Goal: Task Accomplishment & Management: Use online tool/utility

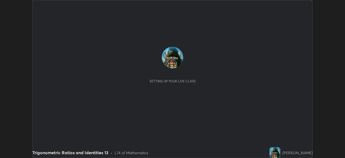
scroll to position [158, 345]
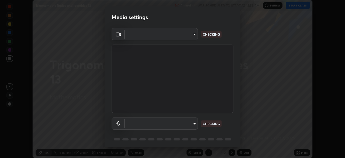
type input "495e9aafafa99ab02b2630cd73316b4ffac4e6b0a44c495734db4bb24564e739"
type input "596642b751d8d0027b016c771bf2e341865489ee3c6395a207e1f5bbaf1c2065"
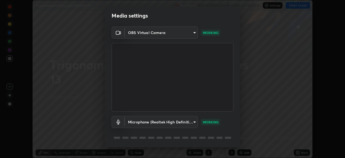
scroll to position [19, 0]
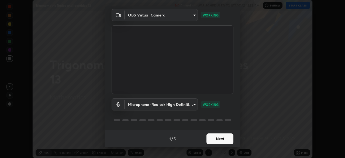
click at [220, 143] on button "Next" at bounding box center [219, 138] width 27 height 11
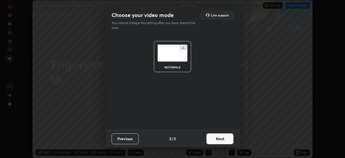
scroll to position [0, 0]
click at [221, 141] on button "Next" at bounding box center [219, 138] width 27 height 11
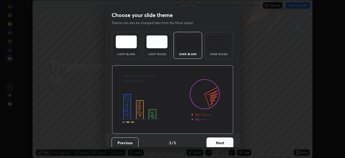
click at [219, 141] on button "Next" at bounding box center [219, 142] width 27 height 11
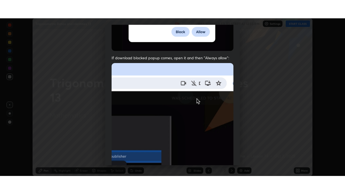
scroll to position [129, 0]
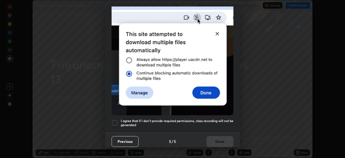
click at [113, 123] on div at bounding box center [115, 122] width 6 height 6
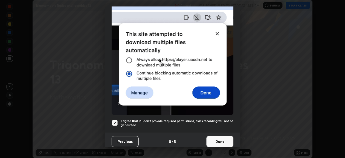
click at [209, 140] on button "Done" at bounding box center [219, 141] width 27 height 11
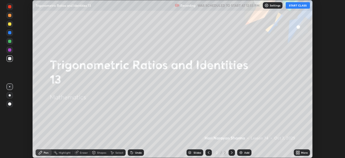
click at [296, 4] on button "START CLASS" at bounding box center [298, 5] width 24 height 6
click at [302, 151] on div "More" at bounding box center [304, 152] width 7 height 3
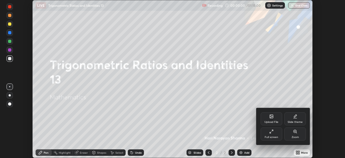
click at [274, 134] on div "Full screen" at bounding box center [272, 133] width 22 height 13
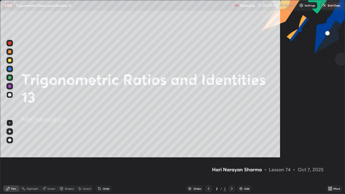
scroll to position [194, 345]
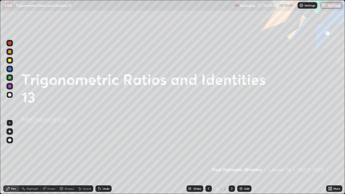
click at [242, 157] on img at bounding box center [241, 188] width 4 height 4
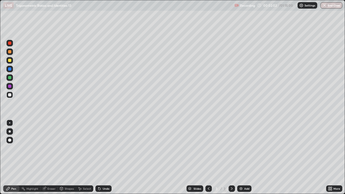
click at [10, 63] on div at bounding box center [9, 60] width 6 height 6
click at [9, 95] on div at bounding box center [9, 94] width 3 height 3
click at [9, 96] on div at bounding box center [9, 94] width 3 height 3
click at [9, 94] on div at bounding box center [9, 94] width 3 height 3
click at [11, 60] on div at bounding box center [9, 60] width 3 height 3
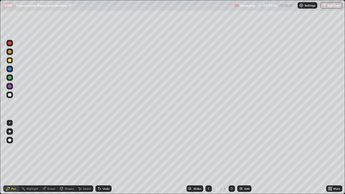
click at [10, 61] on div at bounding box center [9, 60] width 3 height 3
click at [231, 157] on icon at bounding box center [232, 188] width 4 height 4
click at [241, 157] on img at bounding box center [241, 188] width 4 height 4
click at [85, 157] on div "Select" at bounding box center [87, 188] width 8 height 3
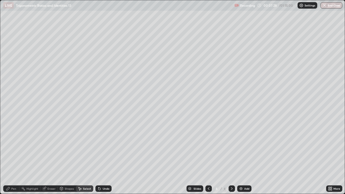
click at [14, 157] on div "Pen" at bounding box center [13, 188] width 5 height 3
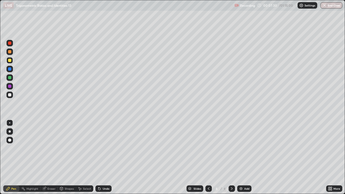
click at [9, 94] on div at bounding box center [9, 94] width 3 height 3
click at [84, 157] on div "Select" at bounding box center [87, 188] width 8 height 3
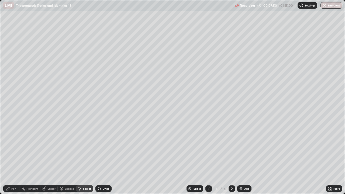
click at [65, 157] on div "Shapes" at bounding box center [69, 188] width 9 height 3
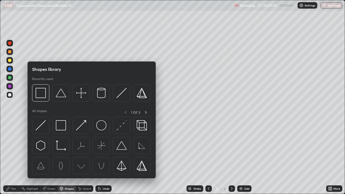
click at [49, 157] on div "Eraser" at bounding box center [51, 188] width 8 height 3
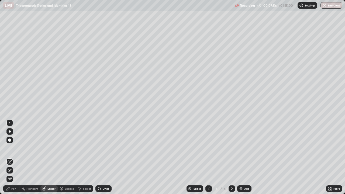
click at [11, 157] on div "Pen" at bounding box center [11, 188] width 16 height 6
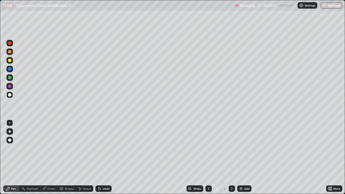
click at [9, 98] on div at bounding box center [9, 95] width 6 height 6
click at [8, 157] on icon at bounding box center [8, 188] width 4 height 4
click at [7, 61] on div at bounding box center [9, 60] width 6 height 6
click at [10, 95] on div at bounding box center [9, 94] width 3 height 3
click at [9, 77] on div at bounding box center [9, 77] width 3 height 3
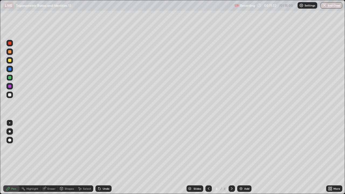
click at [9, 95] on div at bounding box center [9, 94] width 3 height 3
click at [13, 60] on div at bounding box center [9, 60] width 6 height 6
click at [85, 157] on div "Select" at bounding box center [87, 188] width 8 height 3
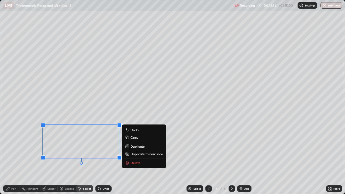
click at [132, 157] on p "Delete" at bounding box center [135, 163] width 10 height 4
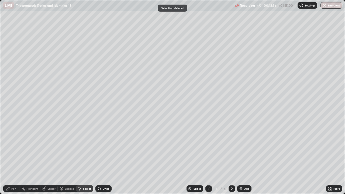
click at [16, 157] on div "Pen" at bounding box center [11, 188] width 16 height 6
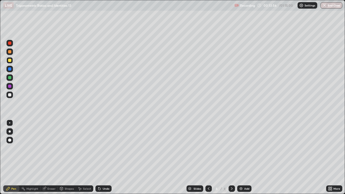
click at [8, 77] on div at bounding box center [9, 77] width 3 height 3
click at [246, 157] on div "Add" at bounding box center [246, 188] width 5 height 3
click at [208, 157] on icon at bounding box center [208, 188] width 4 height 4
click at [231, 157] on icon at bounding box center [232, 188] width 4 height 4
click at [14, 157] on div "Pen" at bounding box center [11, 188] width 16 height 6
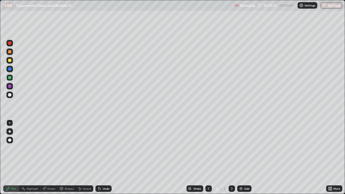
click at [9, 94] on div at bounding box center [9, 94] width 3 height 3
click at [208, 157] on icon at bounding box center [209, 188] width 2 height 3
click at [231, 157] on icon at bounding box center [232, 188] width 4 height 4
click at [47, 157] on div "Eraser" at bounding box center [48, 188] width 17 height 6
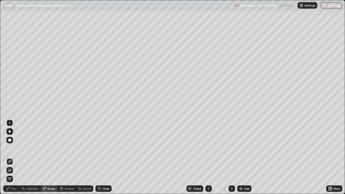
click at [9, 157] on icon at bounding box center [7, 188] width 3 height 3
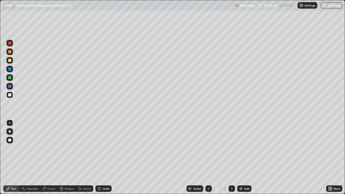
click at [208, 157] on icon at bounding box center [208, 188] width 4 height 4
click at [209, 157] on icon at bounding box center [208, 188] width 4 height 4
click at [231, 157] on icon at bounding box center [232, 188] width 4 height 4
click at [208, 157] on icon at bounding box center [208, 188] width 4 height 4
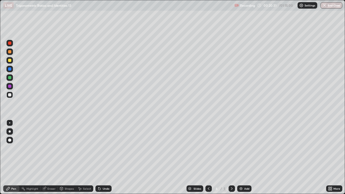
click at [232, 157] on icon at bounding box center [232, 188] width 4 height 4
click at [224, 157] on div "5" at bounding box center [224, 188] width 3 height 5
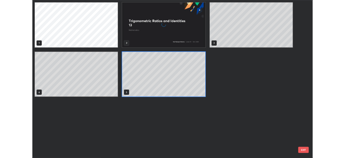
scroll to position [192, 342]
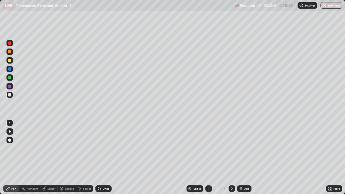
click at [232, 157] on icon at bounding box center [232, 188] width 4 height 4
click at [243, 157] on div "Add" at bounding box center [244, 188] width 14 height 6
click at [10, 61] on div at bounding box center [9, 60] width 3 height 3
click at [231, 157] on icon at bounding box center [232, 188] width 4 height 4
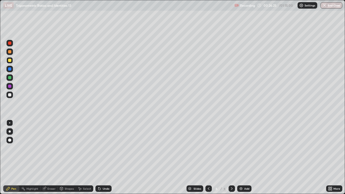
click at [240, 157] on div "Add" at bounding box center [244, 188] width 14 height 6
click at [208, 157] on icon at bounding box center [208, 188] width 4 height 4
click at [231, 157] on icon at bounding box center [232, 188] width 2 height 3
click at [231, 157] on icon at bounding box center [232, 188] width 4 height 4
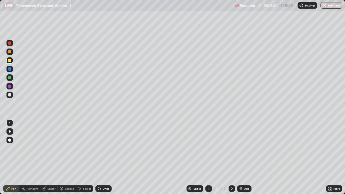
click at [241, 157] on img at bounding box center [241, 188] width 4 height 4
click at [106, 157] on div "Undo" at bounding box center [103, 188] width 16 height 6
click at [231, 157] on icon at bounding box center [232, 188] width 4 height 4
click at [238, 157] on div "Add" at bounding box center [244, 188] width 14 height 6
click at [10, 94] on div at bounding box center [9, 94] width 3 height 3
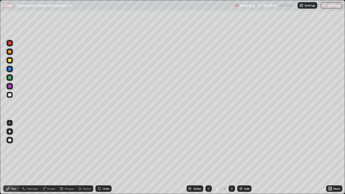
click at [11, 62] on div at bounding box center [9, 60] width 3 height 3
click at [9, 95] on div at bounding box center [9, 94] width 3 height 3
click at [8, 97] on div at bounding box center [9, 95] width 6 height 6
click at [12, 62] on div at bounding box center [9, 60] width 6 height 6
click at [9, 97] on div at bounding box center [9, 95] width 6 height 6
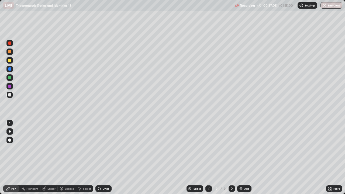
click at [9, 78] on div at bounding box center [9, 77] width 3 height 3
click at [101, 157] on div "Undo" at bounding box center [103, 188] width 16 height 6
click at [103, 157] on div "Undo" at bounding box center [106, 188] width 7 height 3
click at [101, 157] on div "Undo" at bounding box center [103, 188] width 16 height 6
click at [104, 157] on div "Undo" at bounding box center [106, 188] width 7 height 3
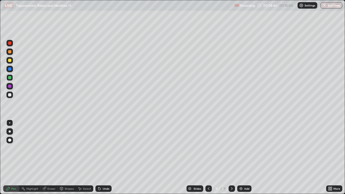
click at [104, 157] on div "Undo" at bounding box center [106, 188] width 7 height 3
click at [105, 157] on div "Undo" at bounding box center [106, 188] width 7 height 3
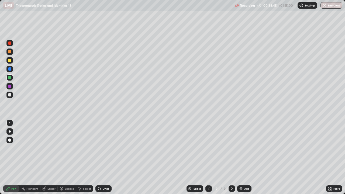
click at [105, 157] on div "Undo" at bounding box center [106, 188] width 7 height 3
click at [106, 157] on div "Undo" at bounding box center [106, 188] width 7 height 3
click at [107, 157] on div "Undo" at bounding box center [106, 188] width 7 height 3
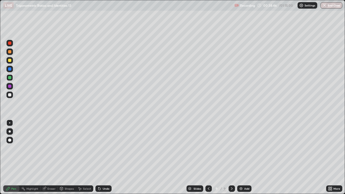
click at [107, 157] on div "Undo" at bounding box center [106, 188] width 7 height 3
click at [9, 96] on div at bounding box center [9, 94] width 3 height 3
click at [9, 60] on div at bounding box center [9, 60] width 3 height 3
click at [9, 95] on div at bounding box center [9, 94] width 3 height 3
click at [9, 78] on div at bounding box center [9, 77] width 3 height 3
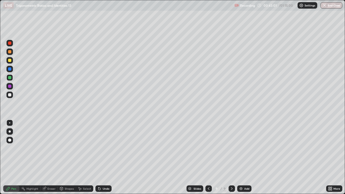
click at [84, 157] on div "Select" at bounding box center [87, 188] width 8 height 3
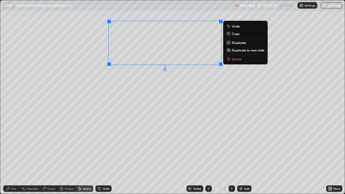
click at [233, 60] on p "Delete" at bounding box center [237, 59] width 10 height 4
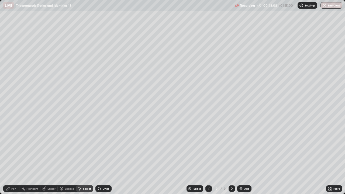
click at [12, 157] on div "Pen" at bounding box center [13, 188] width 5 height 3
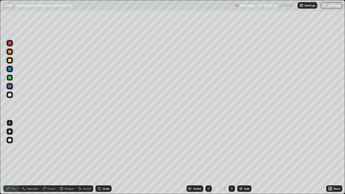
click at [8, 94] on div at bounding box center [9, 94] width 3 height 3
click at [10, 61] on div at bounding box center [9, 60] width 3 height 3
click at [8, 78] on div at bounding box center [9, 77] width 3 height 3
click at [101, 157] on icon at bounding box center [99, 188] width 4 height 4
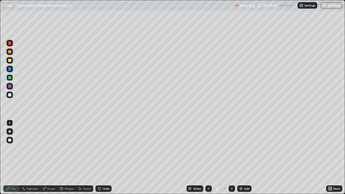
click at [0, 134] on div "Setting up your live class" at bounding box center [172, 97] width 345 height 194
click at [99, 157] on icon at bounding box center [99, 189] width 2 height 2
click at [100, 157] on icon at bounding box center [99, 188] width 4 height 4
click at [239, 157] on img at bounding box center [241, 188] width 4 height 4
click at [209, 157] on icon at bounding box center [208, 188] width 4 height 4
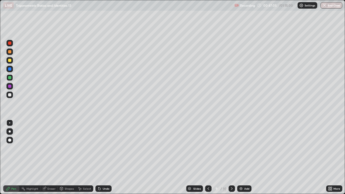
click at [231, 157] on icon at bounding box center [232, 188] width 2 height 3
click at [208, 157] on icon at bounding box center [208, 188] width 4 height 4
click at [231, 157] on icon at bounding box center [232, 188] width 4 height 4
click at [10, 95] on div at bounding box center [9, 94] width 3 height 3
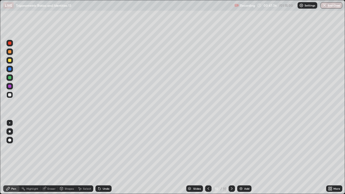
click at [10, 62] on div at bounding box center [9, 60] width 6 height 6
click at [102, 157] on div "Undo" at bounding box center [103, 188] width 16 height 6
click at [8, 78] on div at bounding box center [9, 77] width 3 height 3
click at [8, 96] on div at bounding box center [9, 94] width 3 height 3
click at [9, 61] on div at bounding box center [9, 60] width 3 height 3
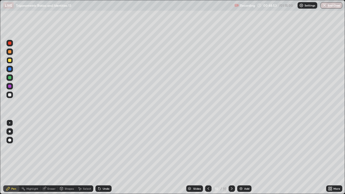
click at [7, 98] on div at bounding box center [9, 95] width 6 height 6
click at [105, 157] on div "Undo" at bounding box center [106, 188] width 7 height 3
click at [208, 157] on icon at bounding box center [208, 188] width 4 height 4
click at [233, 157] on icon at bounding box center [232, 188] width 4 height 4
click at [102, 157] on div "Undo" at bounding box center [103, 188] width 16 height 6
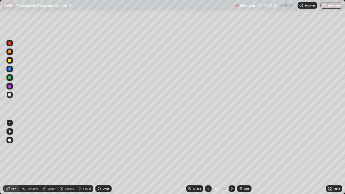
click at [104, 157] on div "Undo" at bounding box center [103, 188] width 16 height 6
click at [103, 157] on div "Undo" at bounding box center [103, 188] width 16 height 6
click at [102, 157] on div "Undo" at bounding box center [103, 188] width 16 height 6
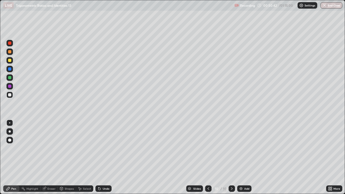
click at [102, 157] on div "Undo" at bounding box center [103, 188] width 16 height 6
click at [105, 157] on div "Undo" at bounding box center [106, 188] width 7 height 3
click at [51, 157] on div "Eraser" at bounding box center [51, 188] width 8 height 3
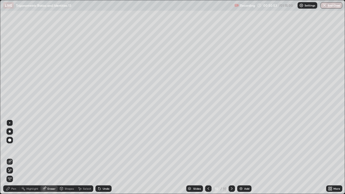
click at [16, 157] on div "Pen" at bounding box center [11, 188] width 16 height 6
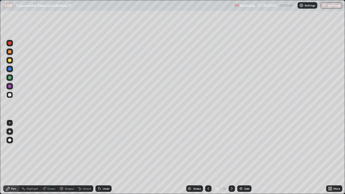
click at [208, 157] on div at bounding box center [208, 188] width 6 height 6
click at [231, 157] on icon at bounding box center [232, 188] width 2 height 3
click at [9, 93] on div at bounding box center [9, 94] width 3 height 3
click at [10, 78] on div at bounding box center [9, 77] width 3 height 3
click at [11, 61] on div at bounding box center [9, 60] width 3 height 3
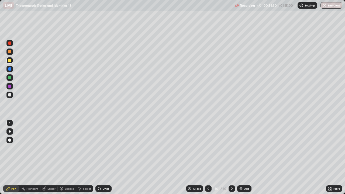
click at [104, 157] on div "Undo" at bounding box center [103, 188] width 16 height 6
click at [102, 157] on div "Undo" at bounding box center [103, 188] width 16 height 6
click at [10, 95] on div at bounding box center [9, 94] width 3 height 3
click at [209, 157] on icon at bounding box center [208, 188] width 4 height 4
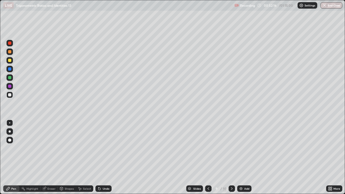
click at [231, 157] on icon at bounding box center [232, 188] width 4 height 4
click at [231, 157] on icon at bounding box center [232, 188] width 2 height 3
click at [231, 157] on icon at bounding box center [232, 188] width 4 height 4
click at [241, 157] on img at bounding box center [241, 188] width 4 height 4
click at [10, 61] on div at bounding box center [9, 60] width 3 height 3
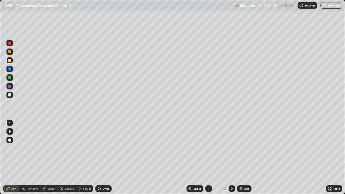
click at [11, 96] on div at bounding box center [9, 95] width 6 height 6
click at [103, 157] on div "Undo" at bounding box center [106, 188] width 7 height 3
click at [9, 95] on div at bounding box center [9, 94] width 3 height 3
click at [9, 61] on div at bounding box center [9, 60] width 3 height 3
click at [9, 93] on div at bounding box center [9, 95] width 6 height 6
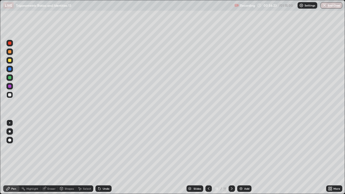
click at [8, 95] on div at bounding box center [9, 94] width 3 height 3
click at [208, 157] on icon at bounding box center [208, 188] width 4 height 4
click at [231, 157] on icon at bounding box center [232, 188] width 4 height 4
click at [208, 157] on icon at bounding box center [208, 188] width 4 height 4
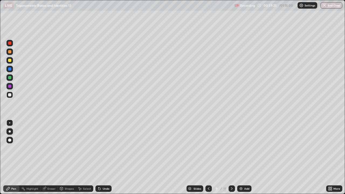
click at [230, 157] on icon at bounding box center [232, 188] width 4 height 4
click at [231, 157] on icon at bounding box center [232, 188] width 4 height 4
click at [8, 92] on div at bounding box center [9, 95] width 6 height 6
click at [9, 60] on div at bounding box center [9, 60] width 3 height 3
click at [9, 62] on div at bounding box center [9, 60] width 3 height 3
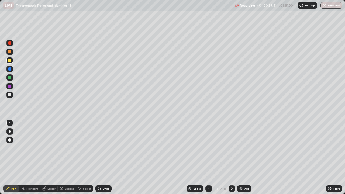
click at [99, 157] on icon at bounding box center [99, 189] width 2 height 2
click at [100, 157] on div "Undo" at bounding box center [103, 188] width 16 height 6
click at [232, 157] on icon at bounding box center [232, 188] width 4 height 4
click at [243, 157] on img at bounding box center [241, 188] width 4 height 4
click at [8, 97] on div at bounding box center [9, 95] width 6 height 6
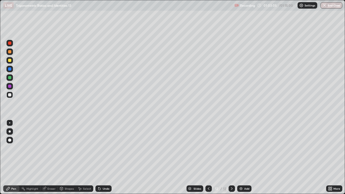
click at [10, 98] on div at bounding box center [9, 95] width 6 height 6
click at [231, 157] on icon at bounding box center [232, 188] width 4 height 4
click at [232, 157] on icon at bounding box center [232, 188] width 4 height 4
click at [233, 157] on icon at bounding box center [232, 188] width 4 height 4
click at [231, 157] on icon at bounding box center [232, 188] width 4 height 4
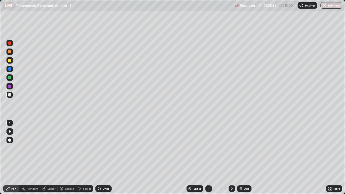
click at [231, 157] on icon at bounding box center [232, 188] width 4 height 4
click at [231, 157] on icon at bounding box center [232, 188] width 2 height 3
click at [232, 157] on icon at bounding box center [232, 188] width 4 height 4
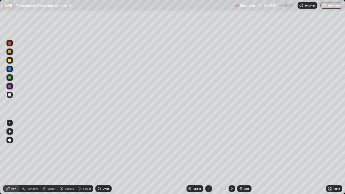
click at [232, 157] on icon at bounding box center [232, 188] width 4 height 4
click at [231, 157] on icon at bounding box center [232, 188] width 4 height 4
click at [230, 157] on div at bounding box center [232, 188] width 6 height 6
click at [231, 157] on div at bounding box center [232, 188] width 6 height 6
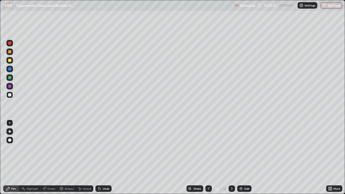
click at [231, 157] on div at bounding box center [232, 188] width 6 height 11
click at [230, 157] on div at bounding box center [232, 188] width 6 height 11
click at [231, 157] on icon at bounding box center [232, 188] width 4 height 4
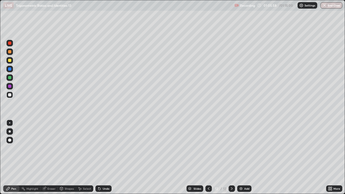
click at [232, 157] on icon at bounding box center [232, 188] width 4 height 4
click at [231, 157] on icon at bounding box center [232, 188] width 4 height 4
click at [232, 157] on icon at bounding box center [232, 188] width 4 height 4
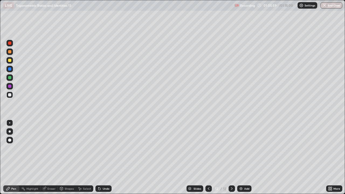
click at [231, 157] on icon at bounding box center [232, 188] width 4 height 4
click at [231, 157] on icon at bounding box center [232, 188] width 2 height 3
click at [231, 157] on icon at bounding box center [232, 188] width 4 height 4
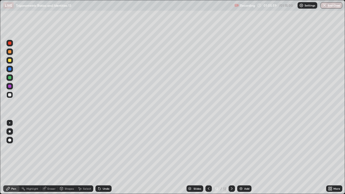
click at [231, 157] on div at bounding box center [232, 188] width 6 height 6
click at [230, 157] on icon at bounding box center [232, 188] width 4 height 4
click at [231, 157] on icon at bounding box center [232, 188] width 4 height 4
click at [243, 157] on div "Add" at bounding box center [244, 188] width 14 height 6
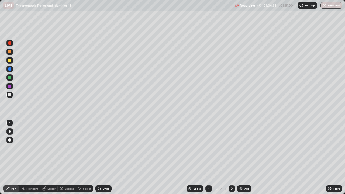
click at [9, 95] on div at bounding box center [9, 94] width 3 height 3
click at [105, 157] on div "Undo" at bounding box center [106, 188] width 7 height 3
click at [208, 157] on icon at bounding box center [209, 188] width 2 height 3
click at [326, 8] on button "End Class" at bounding box center [331, 5] width 22 height 6
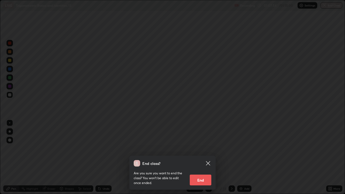
click at [210, 157] on button "End" at bounding box center [201, 180] width 22 height 11
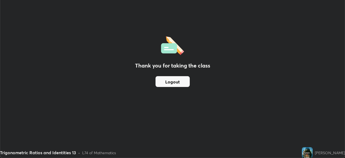
scroll to position [26791, 26603]
